Goal: Navigation & Orientation: Find specific page/section

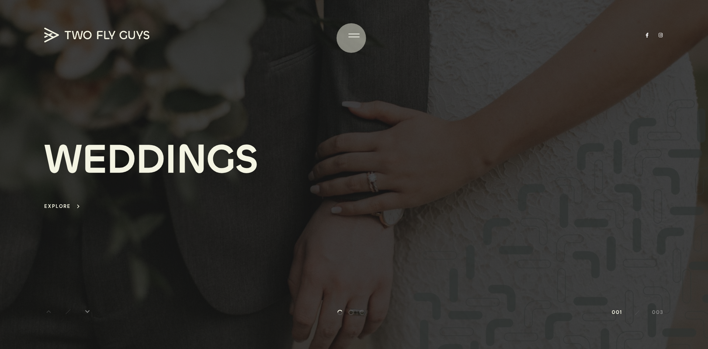
click at [352, 38] on div at bounding box center [354, 35] width 11 height 7
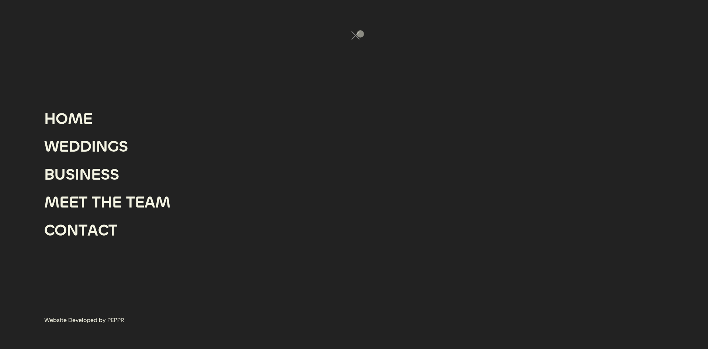
click at [360, 34] on div at bounding box center [354, 174] width 708 height 349
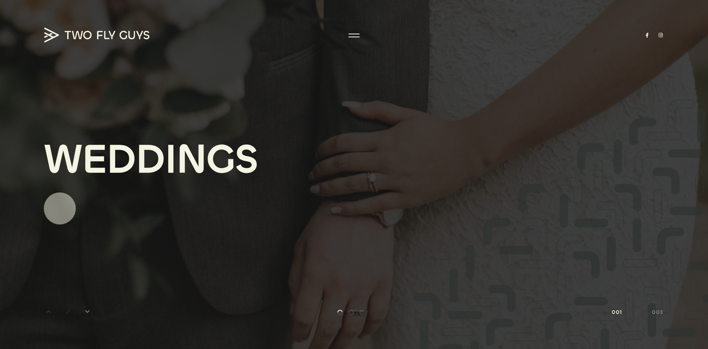
click at [60, 207] on div "Explore" at bounding box center [57, 206] width 27 height 8
